Goal: Task Accomplishment & Management: Use online tool/utility

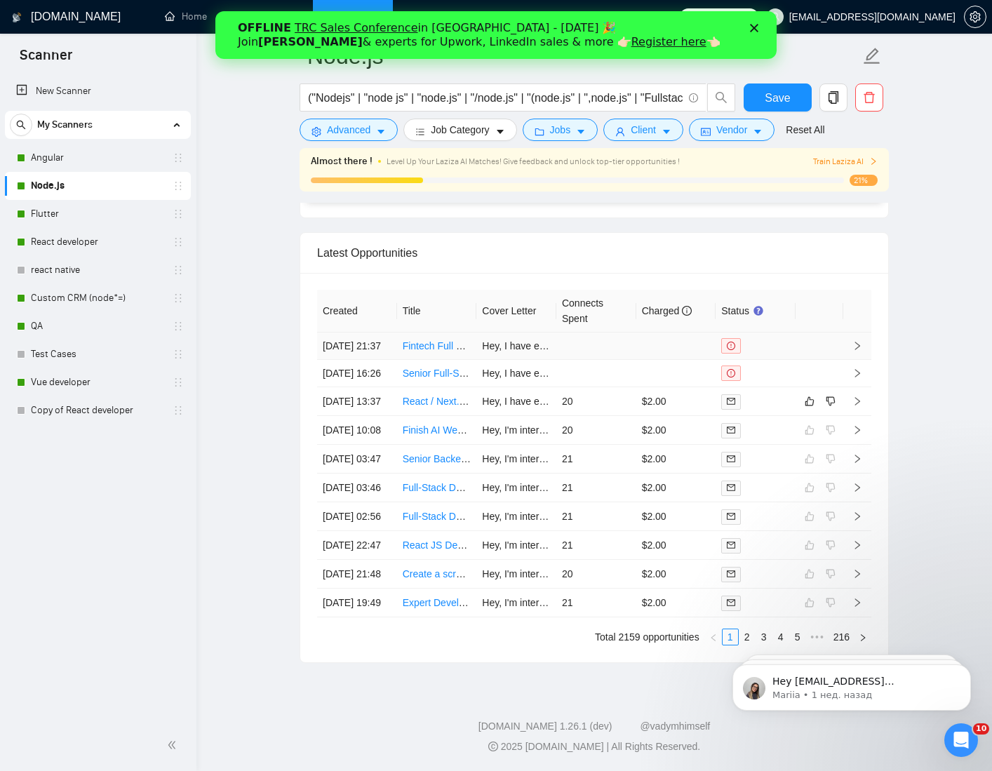
scroll to position [3731, 0]
click at [773, 394] on div at bounding box center [755, 402] width 69 height 16
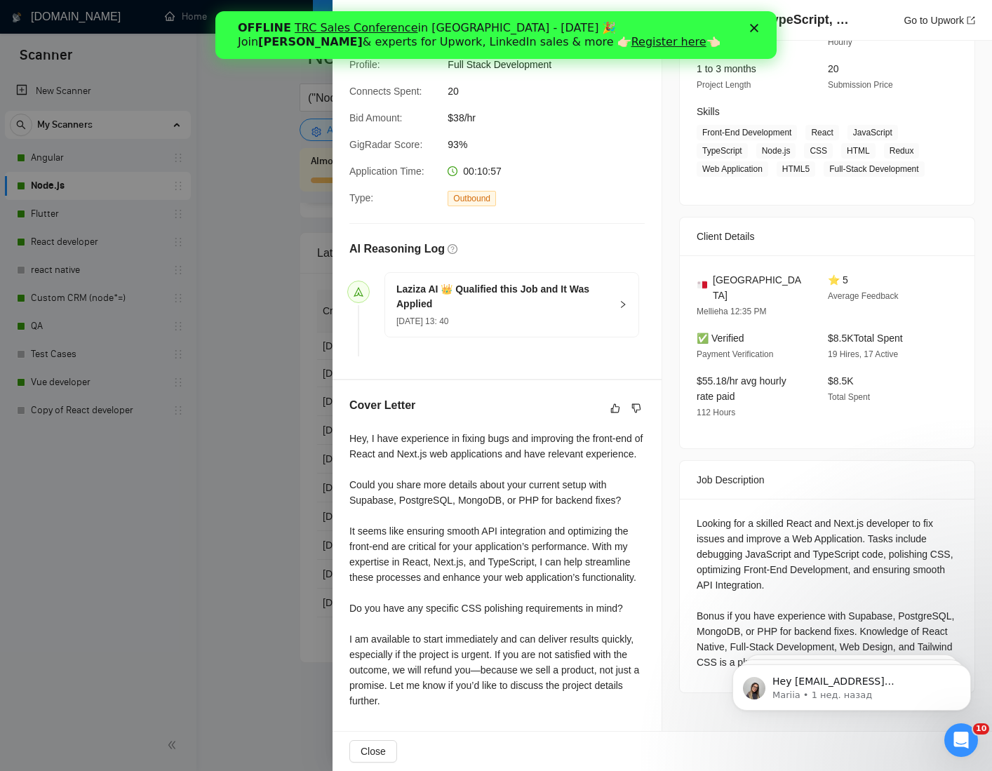
scroll to position [198, 0]
click at [246, 328] on div at bounding box center [496, 385] width 992 height 771
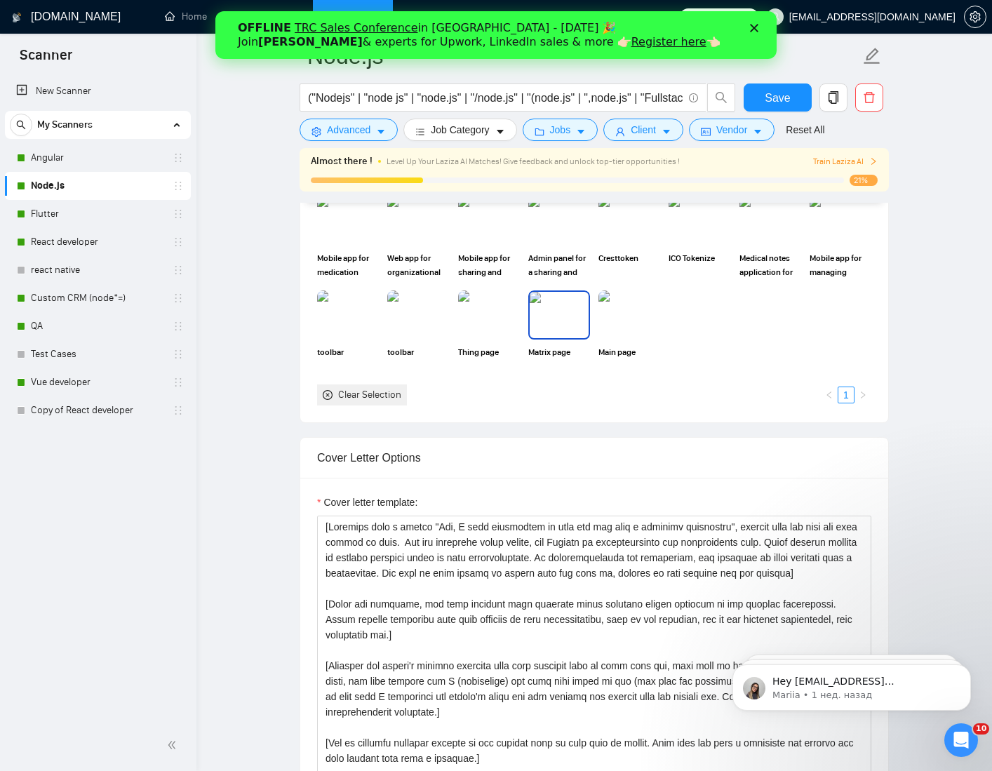
scroll to position [1430, 0]
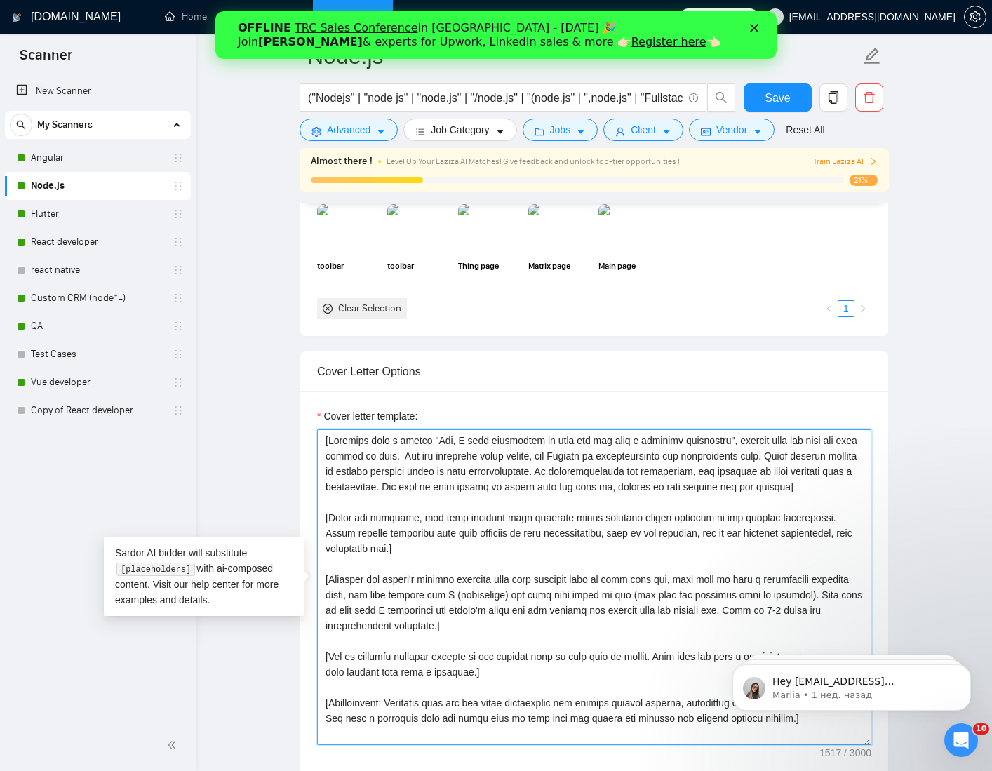
drag, startPoint x: 608, startPoint y: 441, endPoint x: 731, endPoint y: 442, distance: 122.8
click at [731, 442] on textarea "Cover letter template:" at bounding box center [594, 587] width 554 height 316
type textarea "[Greeting with a phrase "Hey, I have experience in this job and ready to work o…"
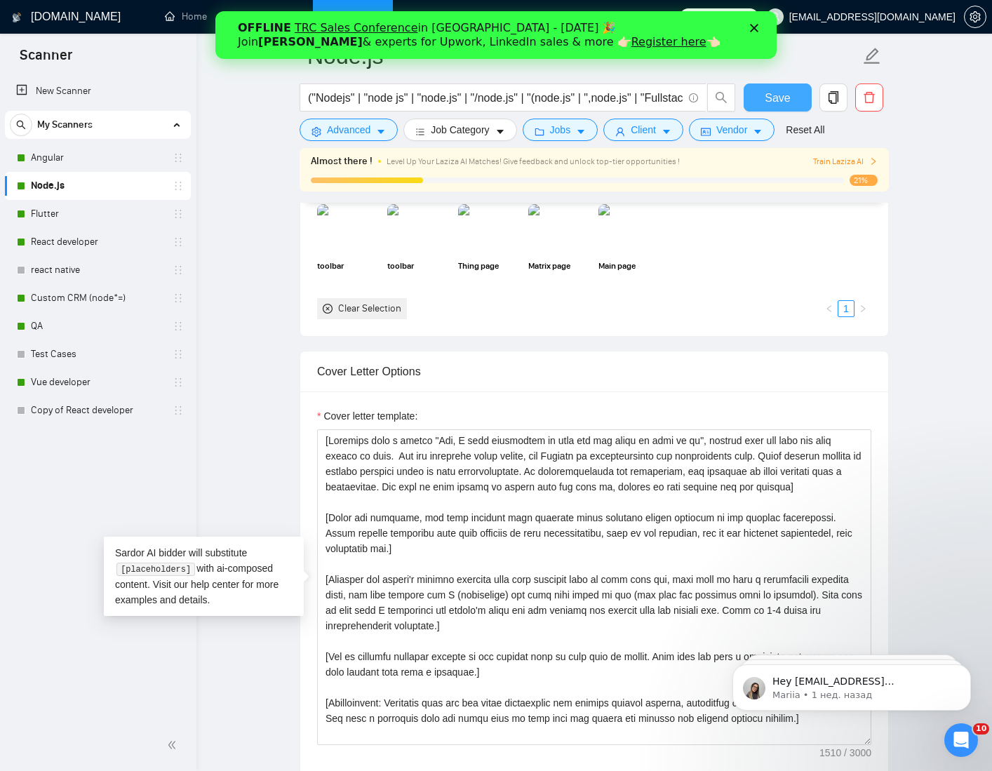
click at [765, 98] on button "Save" at bounding box center [778, 98] width 68 height 28
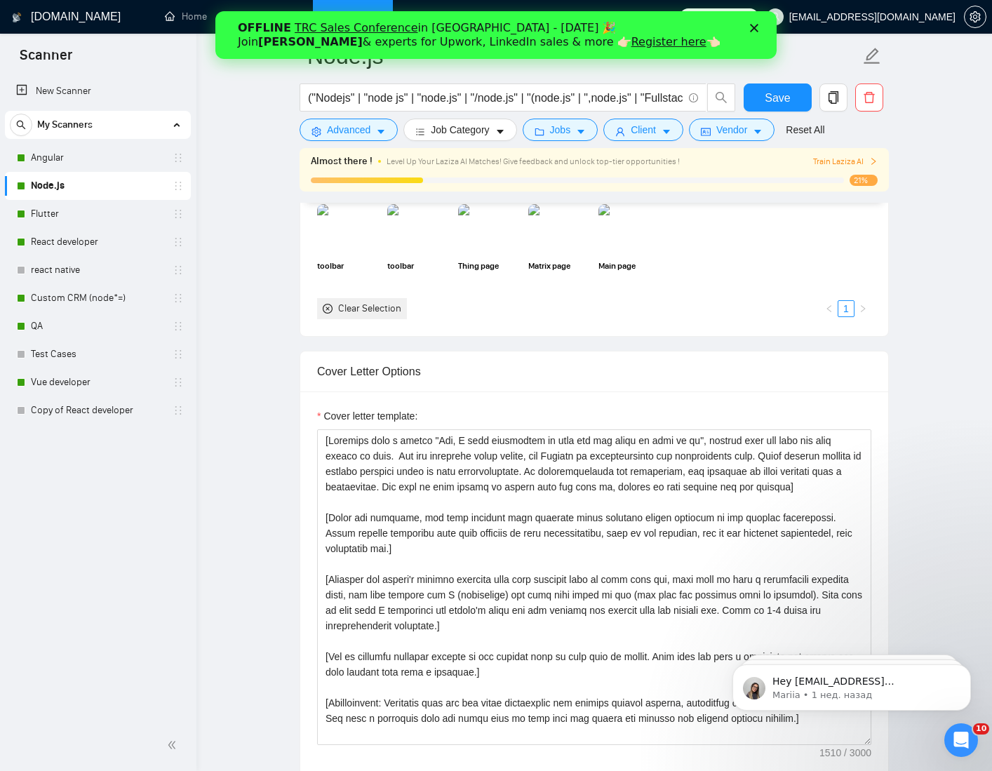
click at [751, 28] on icon "Закрыть" at bounding box center [754, 28] width 8 height 8
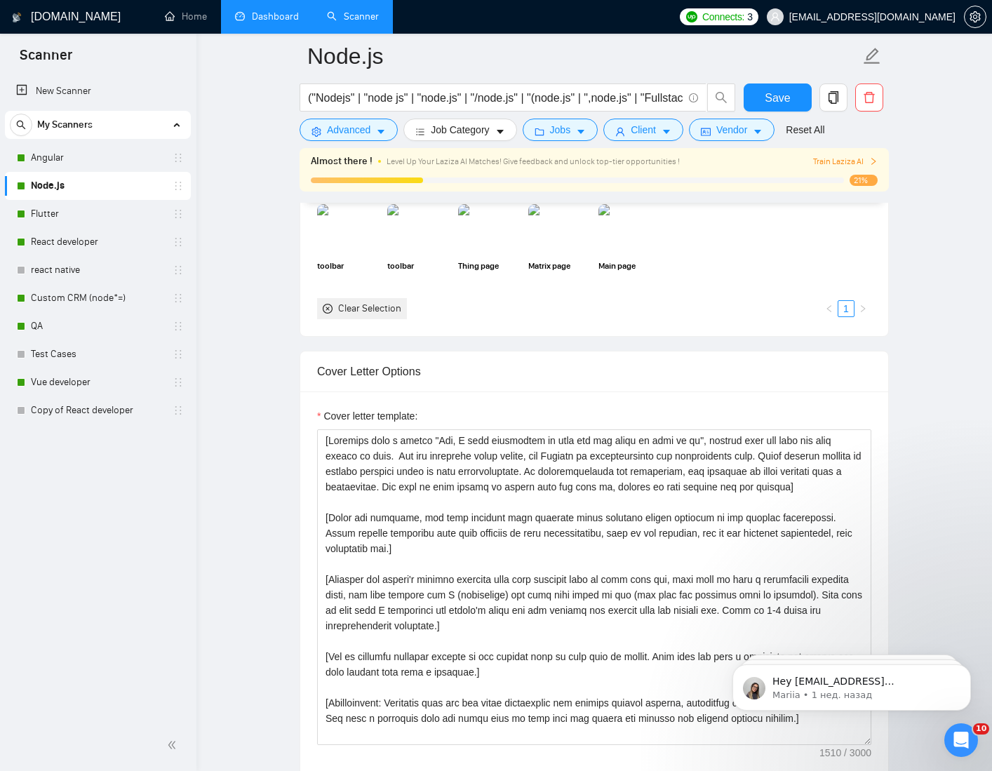
click at [254, 18] on link "Dashboard" at bounding box center [267, 17] width 64 height 12
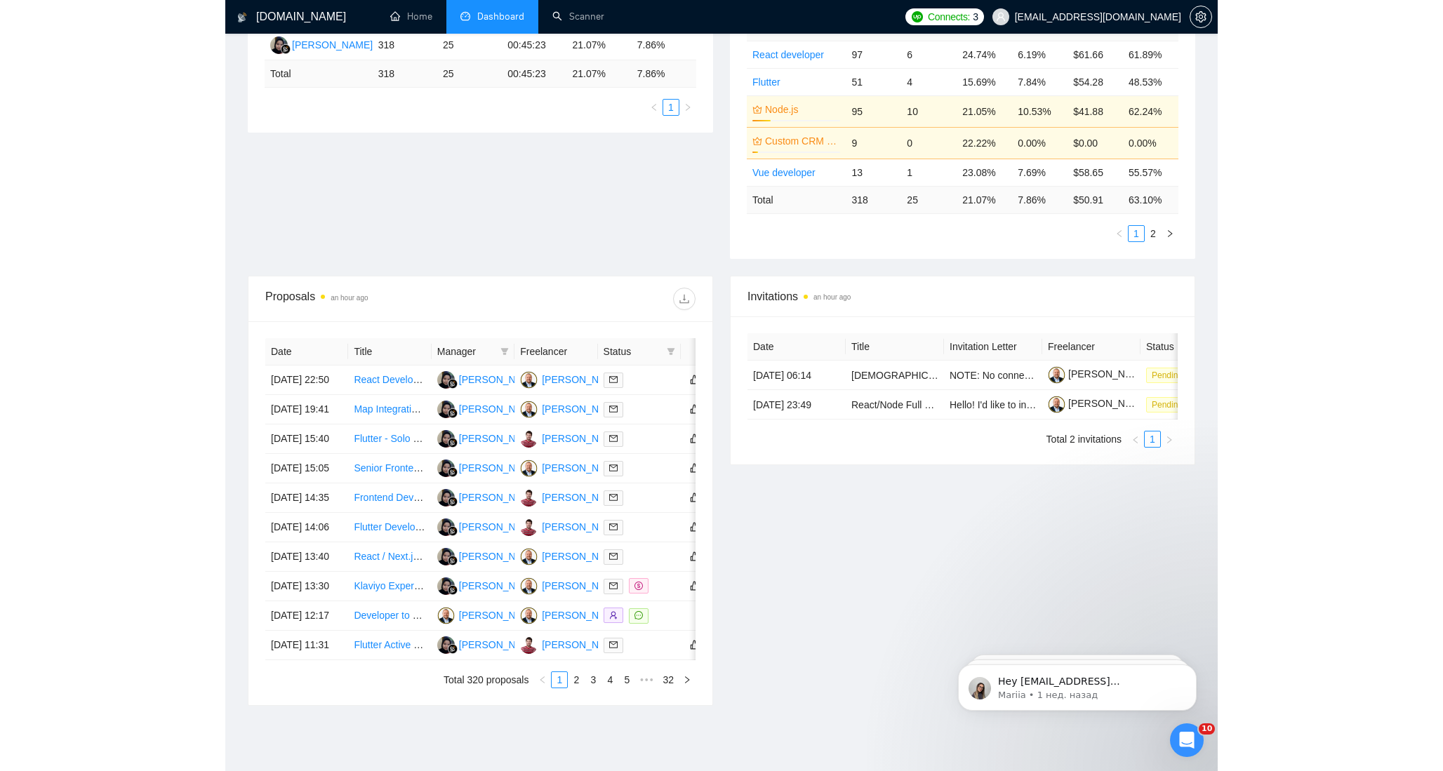
scroll to position [337, 0]
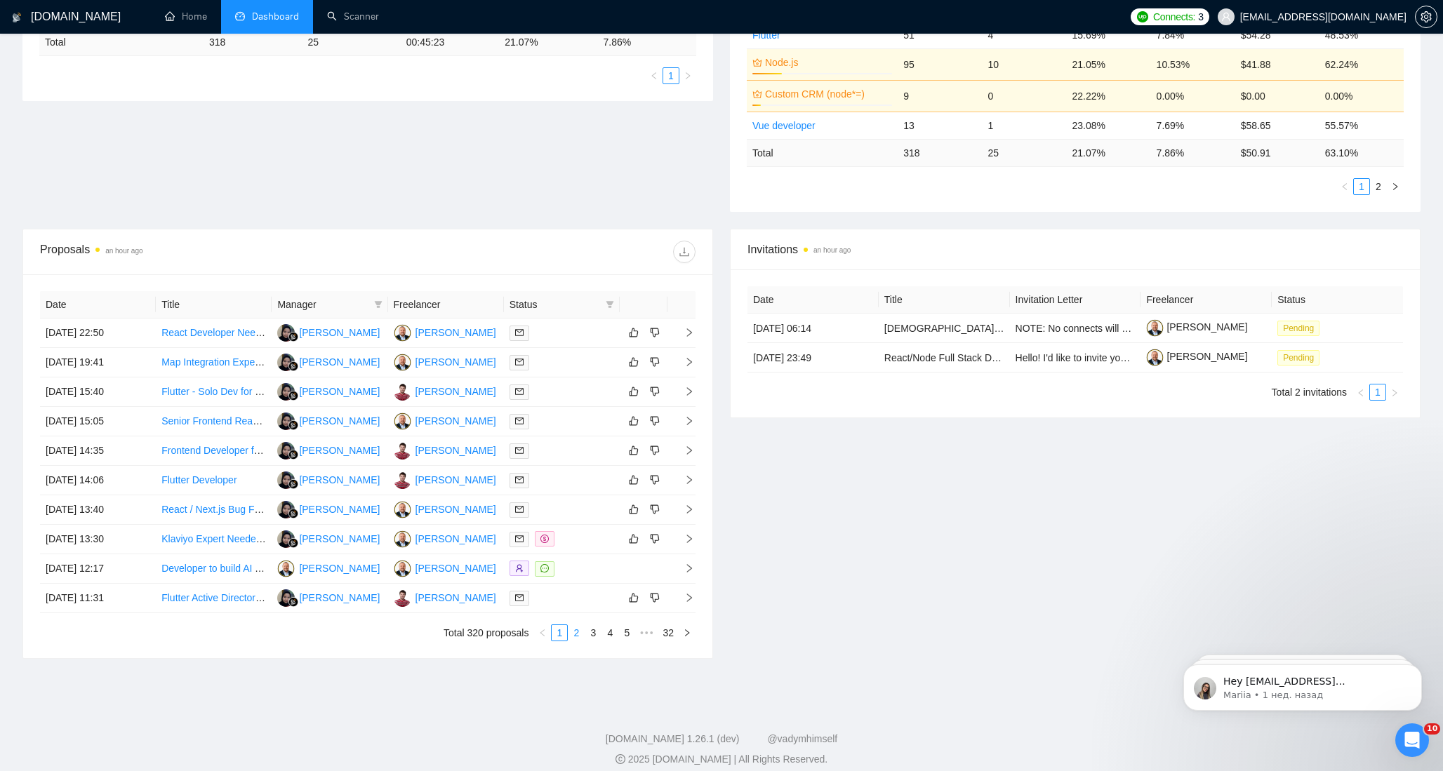
click at [573, 633] on link "2" at bounding box center [575, 632] width 15 height 15
click at [594, 634] on link "3" at bounding box center [592, 632] width 15 height 15
click at [561, 634] on link "1" at bounding box center [559, 632] width 15 height 15
